Goal: Task Accomplishment & Management: Use online tool/utility

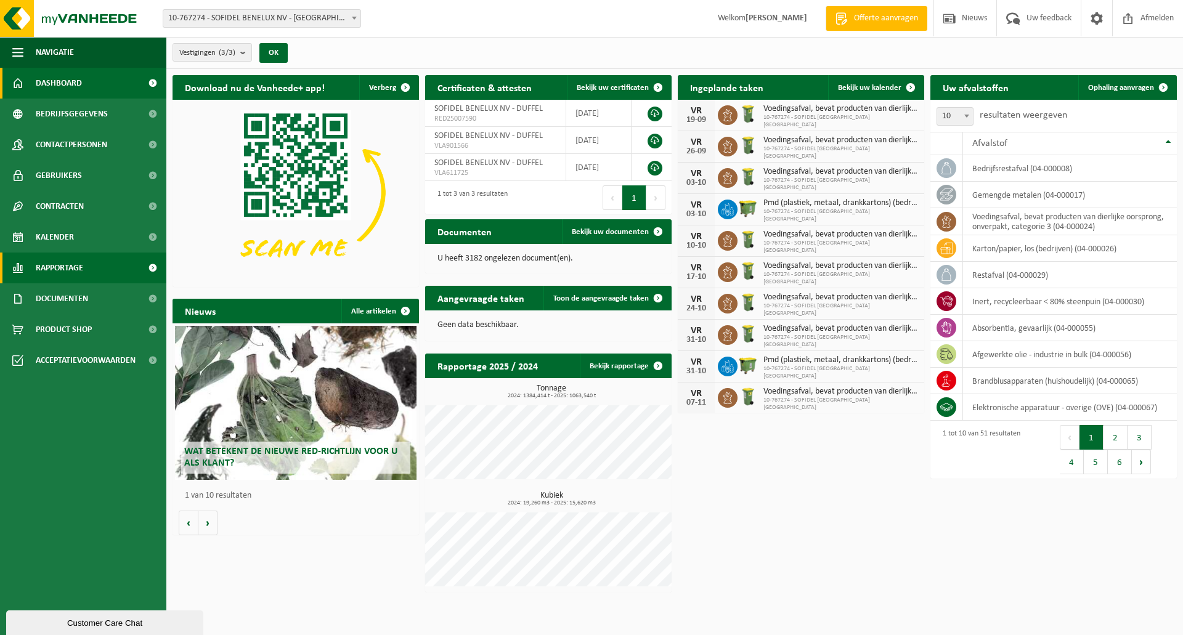
click at [77, 272] on span "Rapportage" at bounding box center [59, 268] width 47 height 31
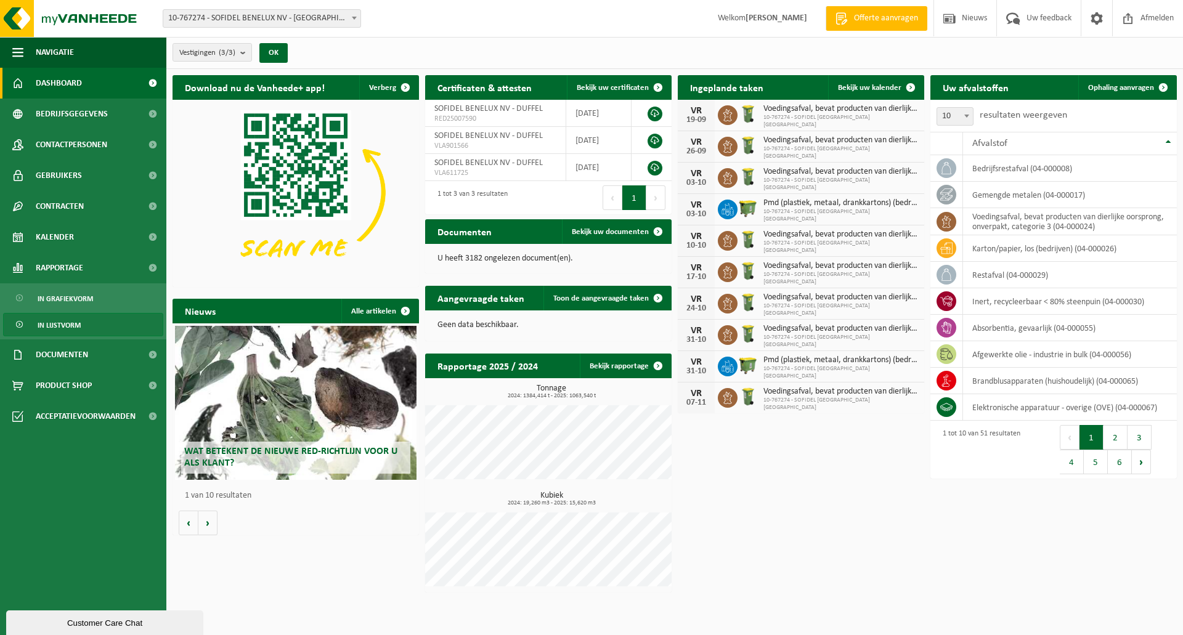
click at [67, 328] on span "In lijstvorm" at bounding box center [59, 325] width 43 height 23
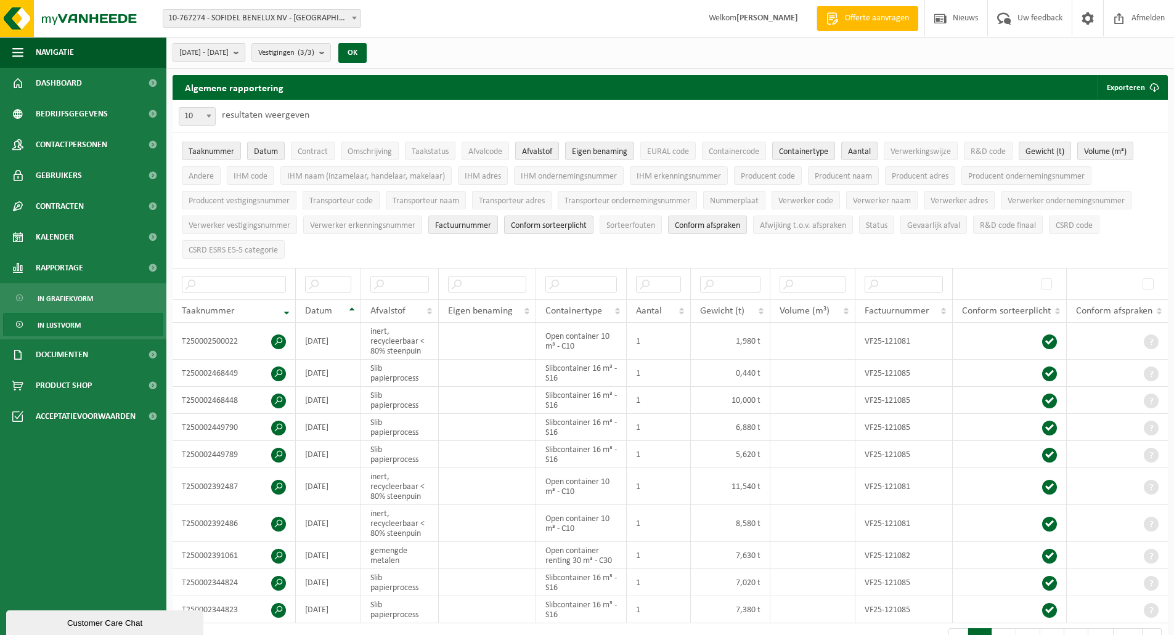
click at [245, 51] on b "submit" at bounding box center [239, 52] width 11 height 17
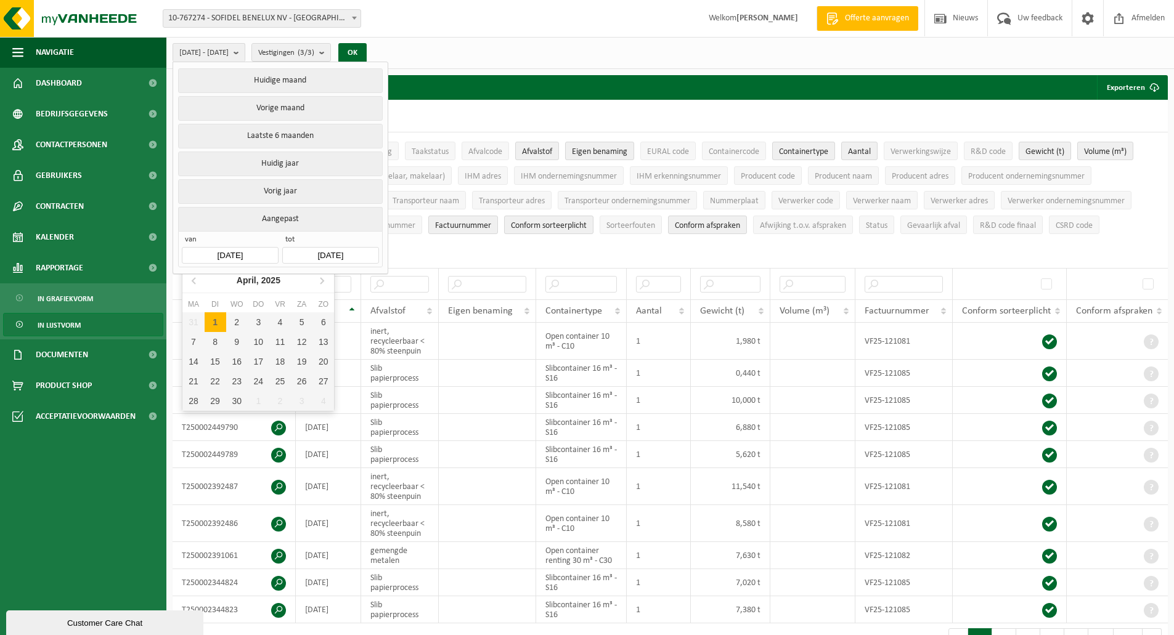
click at [239, 250] on input "[DATE]" at bounding box center [230, 255] width 96 height 17
click at [322, 286] on icon at bounding box center [322, 280] width 20 height 20
click at [256, 319] on div "1" at bounding box center [259, 322] width 22 height 20
type input "[DATE]"
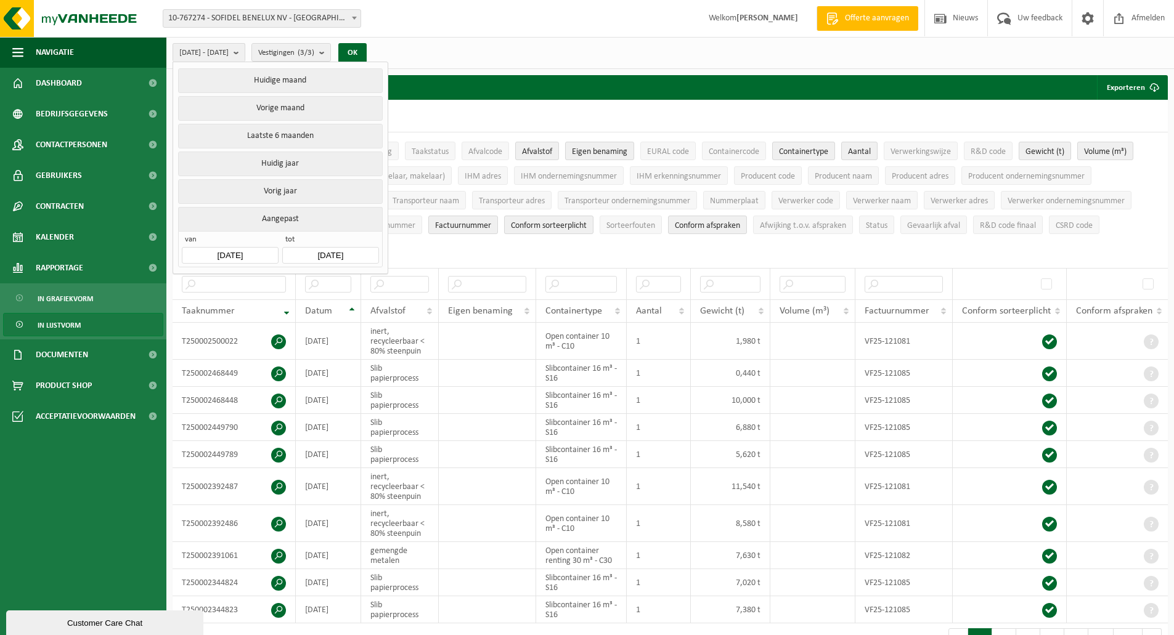
click at [341, 253] on input "[DATE]" at bounding box center [330, 255] width 96 height 17
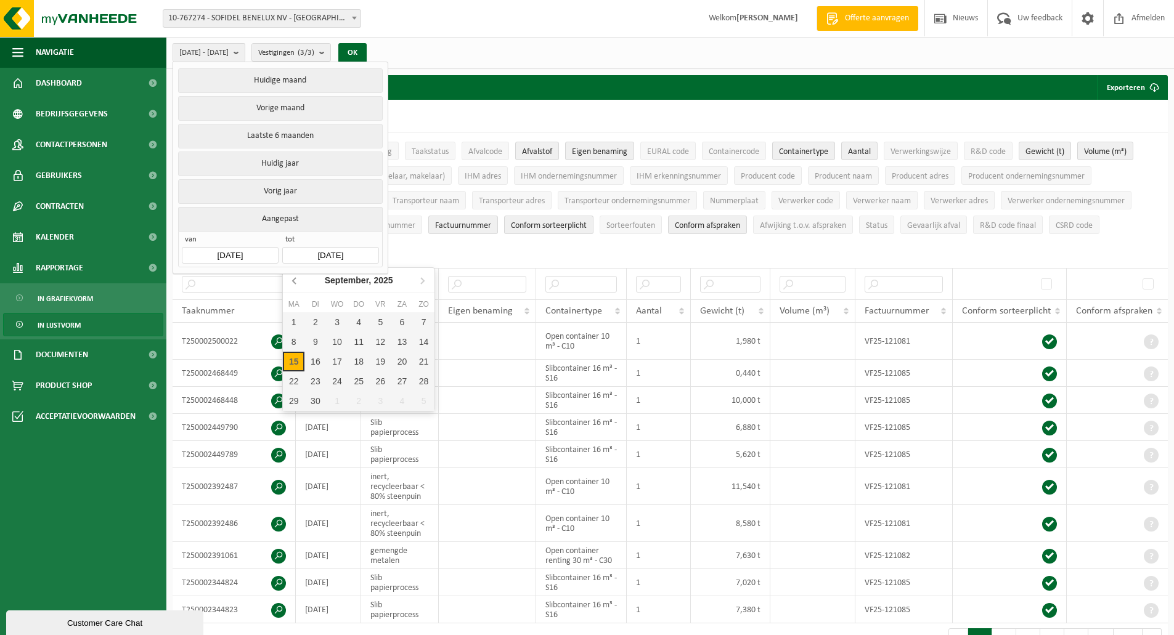
click at [299, 285] on icon at bounding box center [295, 280] width 20 height 20
click at [299, 285] on nav "Mei, 2025" at bounding box center [359, 280] width 152 height 25
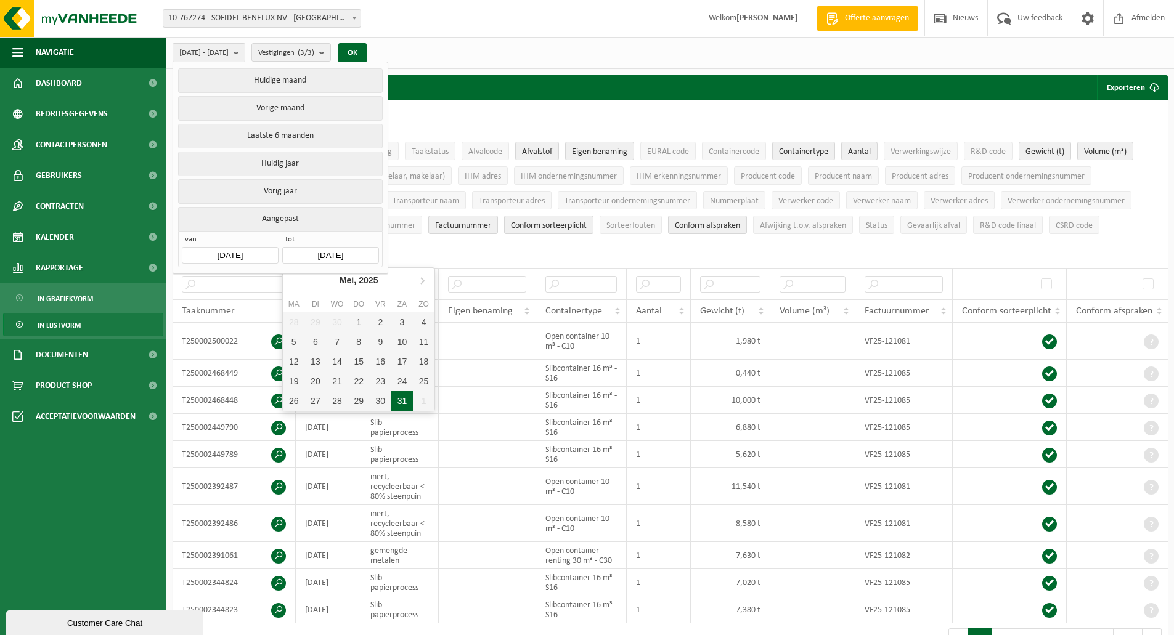
click at [405, 402] on div "31" at bounding box center [402, 401] width 22 height 20
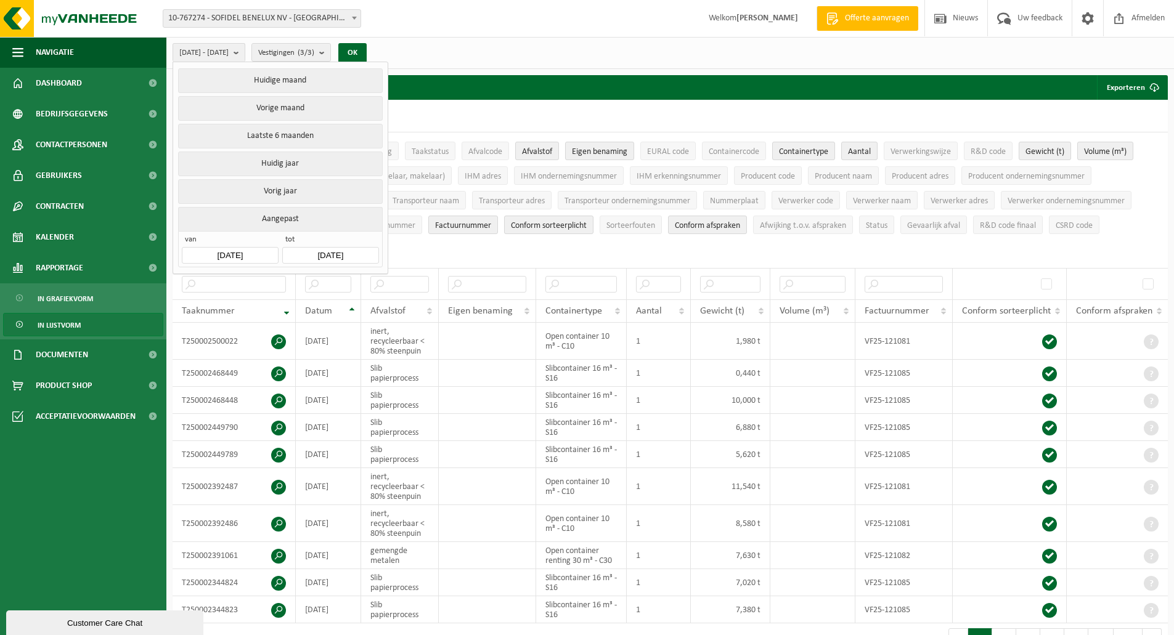
type input "[DATE]"
click at [367, 49] on button "OK" at bounding box center [352, 53] width 28 height 20
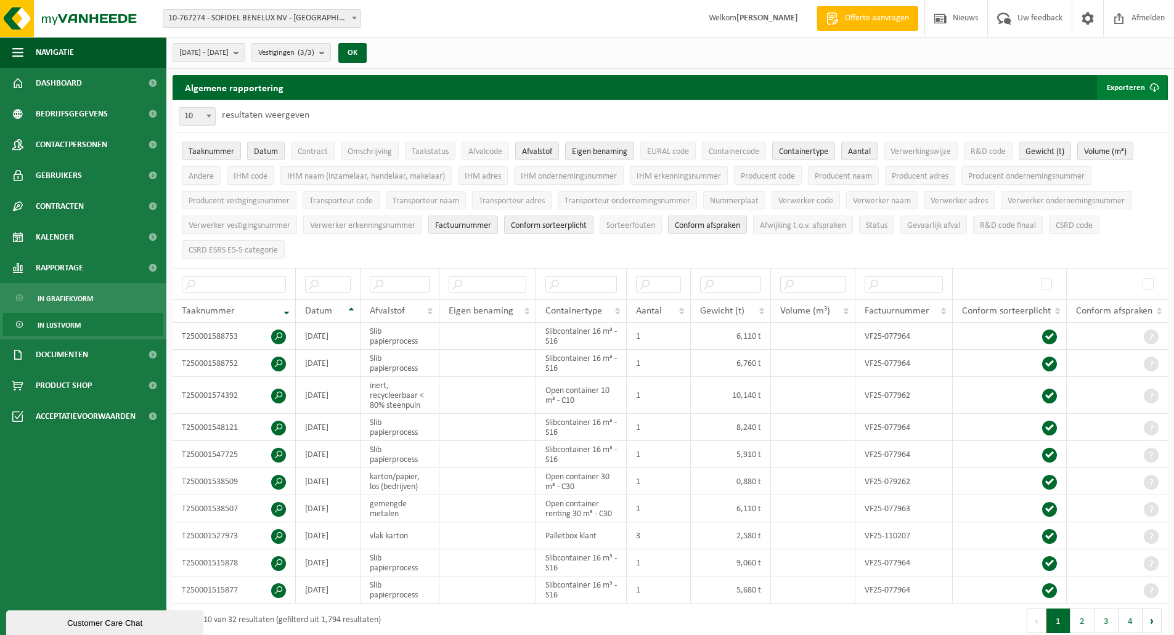
click at [1132, 91] on button "Exporteren" at bounding box center [1132, 87] width 70 height 25
click at [1113, 116] on link "Enkel mijn selectie" at bounding box center [1110, 112] width 112 height 25
